Goal: Information Seeking & Learning: Learn about a topic

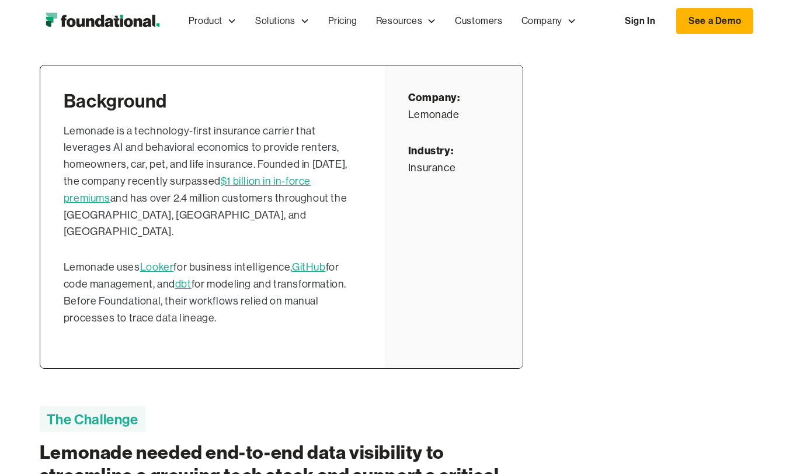
scroll to position [659, 0]
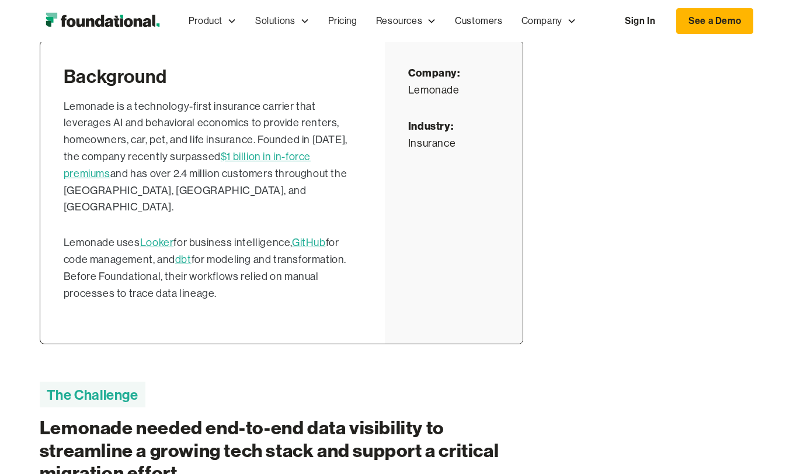
click at [252, 159] on link "$1 billion in in-force premiums" at bounding box center [187, 165] width 247 height 29
click at [314, 237] on link "GitHub" at bounding box center [309, 243] width 34 height 12
click at [159, 237] on link "Looker" at bounding box center [157, 243] width 34 height 12
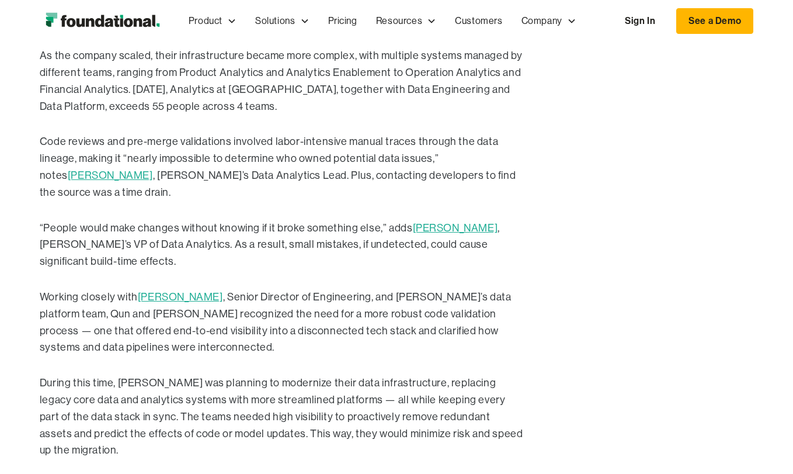
scroll to position [1220, 0]
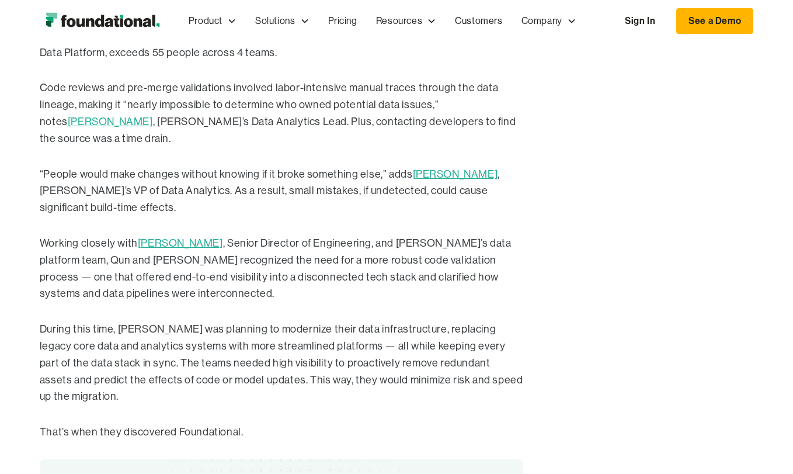
click at [153, 116] on link "[PERSON_NAME]" at bounding box center [110, 122] width 85 height 12
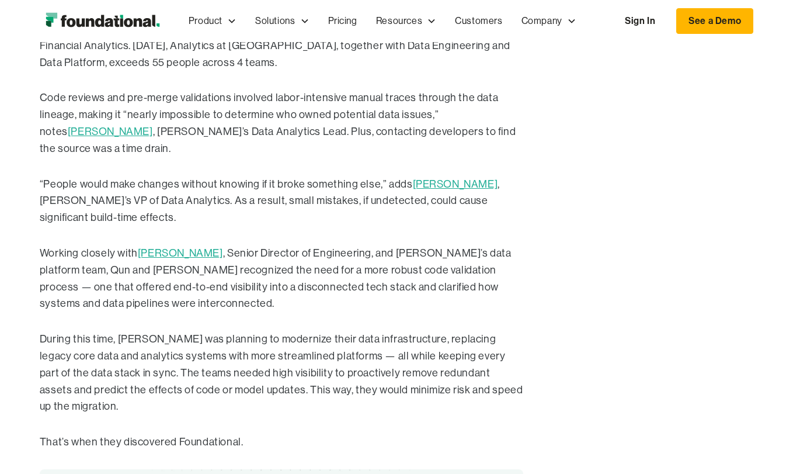
scroll to position [1212, 0]
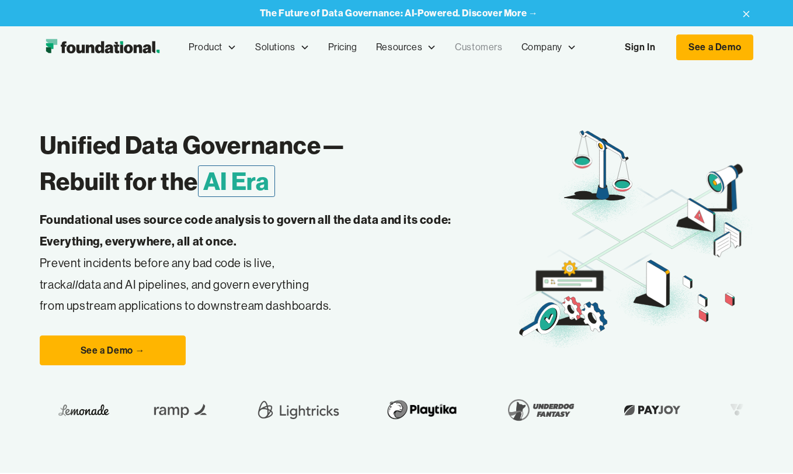
click at [476, 48] on link "Customers" at bounding box center [479, 47] width 66 height 39
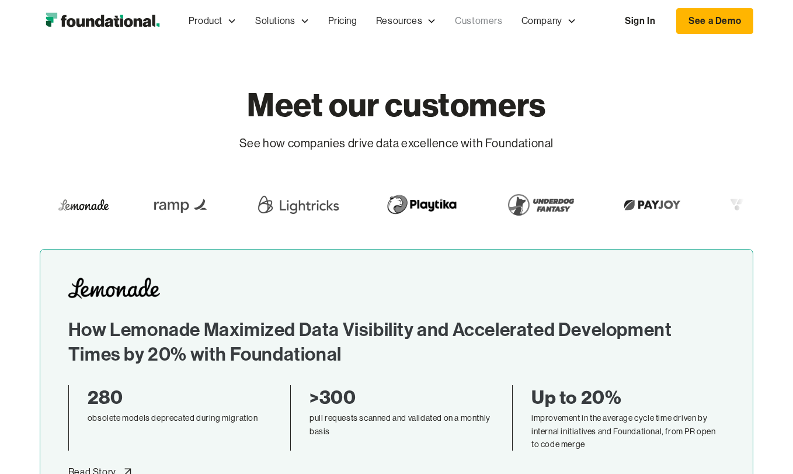
click at [155, 314] on div "How Lemonade Maximized Data Visibility and Accelerated Development Times by 20%…" at bounding box center [396, 321] width 657 height 88
